Goal: Task Accomplishment & Management: Manage account settings

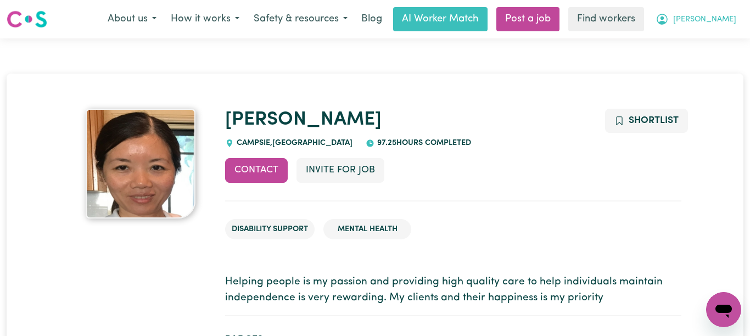
click at [713, 24] on span "[PERSON_NAME]" at bounding box center [705, 20] width 63 height 12
click at [703, 60] on link "Logout" at bounding box center [699, 63] width 87 height 21
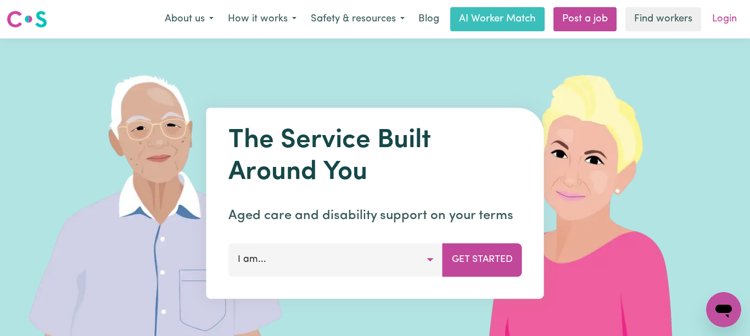
click at [726, 13] on link "Login" at bounding box center [725, 19] width 38 height 24
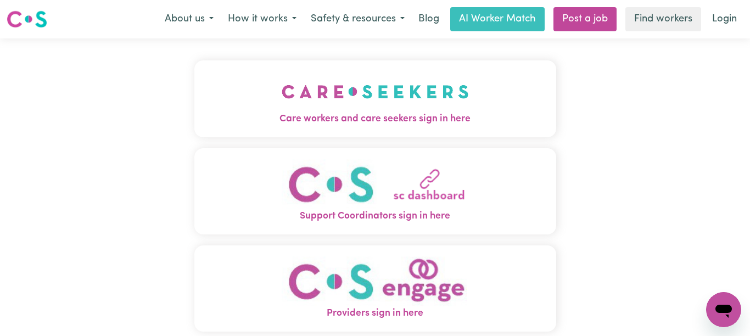
click at [310, 79] on img "Care workers and care seekers sign in here" at bounding box center [375, 91] width 187 height 41
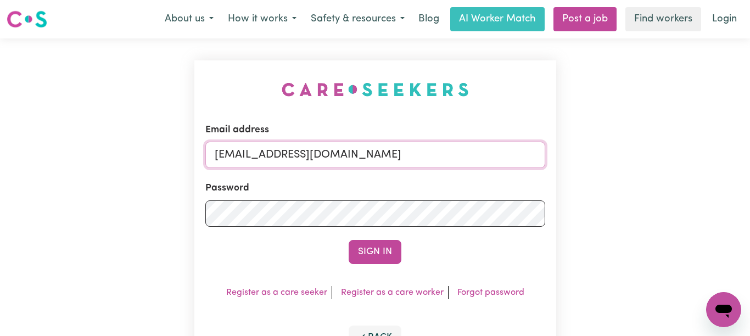
click at [423, 155] on input "[EMAIL_ADDRESS][DOMAIN_NAME]" at bounding box center [375, 155] width 340 height 26
click at [439, 152] on input "[EMAIL_ADDRESS][DOMAIN_NAME]" at bounding box center [375, 155] width 340 height 26
drag, startPoint x: 307, startPoint y: 154, endPoint x: 274, endPoint y: 155, distance: 33.0
click at [274, 155] on input "[EMAIL_ADDRESS][DOMAIN_NAME]" at bounding box center [375, 155] width 340 height 26
type input "[EMAIL_ADDRESS][DOMAIN_NAME]"
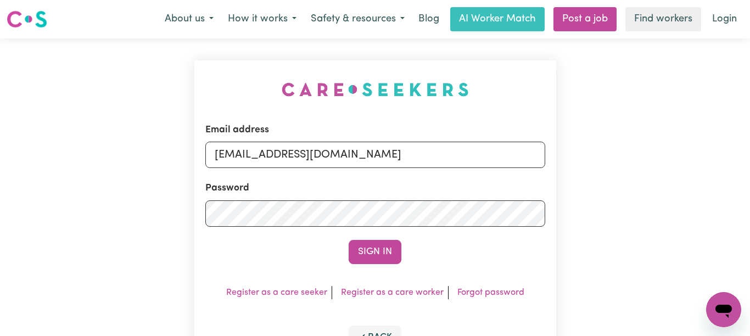
click at [349, 240] on button "Sign In" at bounding box center [375, 252] width 53 height 24
